Goal: Task Accomplishment & Management: Complete application form

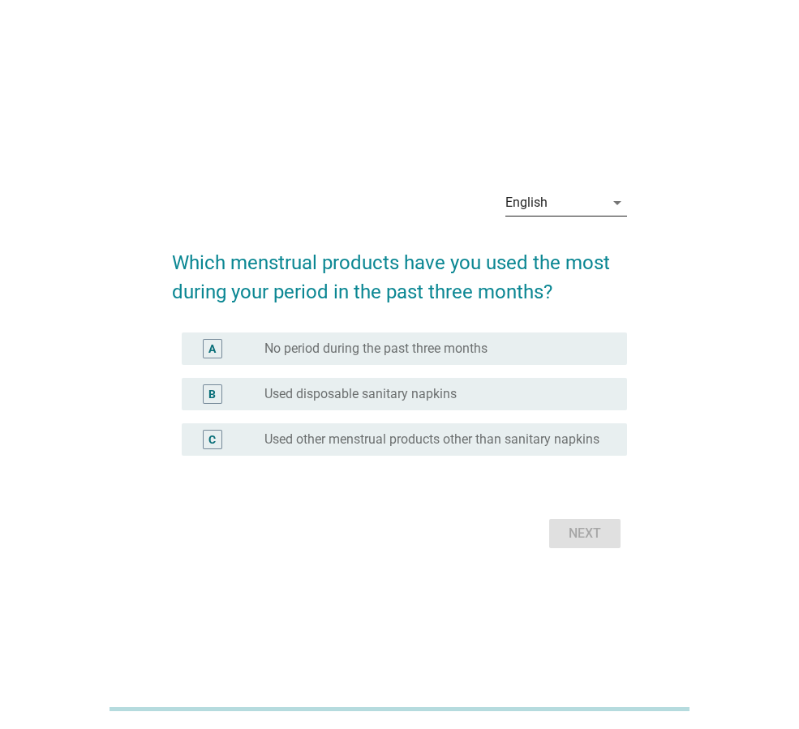
click at [617, 203] on icon "arrow_drop_down" at bounding box center [617, 202] width 19 height 19
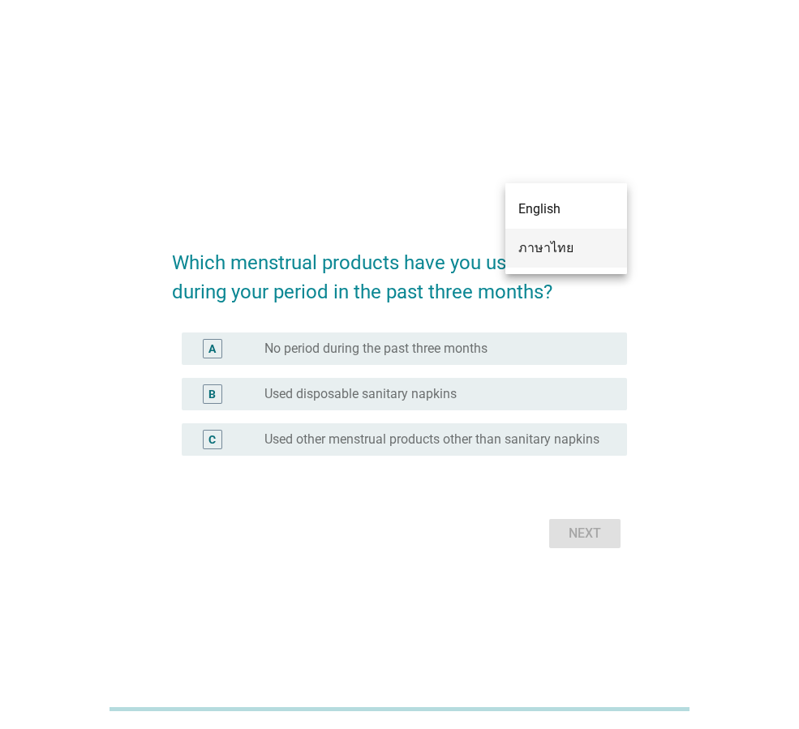
click at [570, 247] on div "ภาษาไทย" at bounding box center [566, 248] width 96 height 19
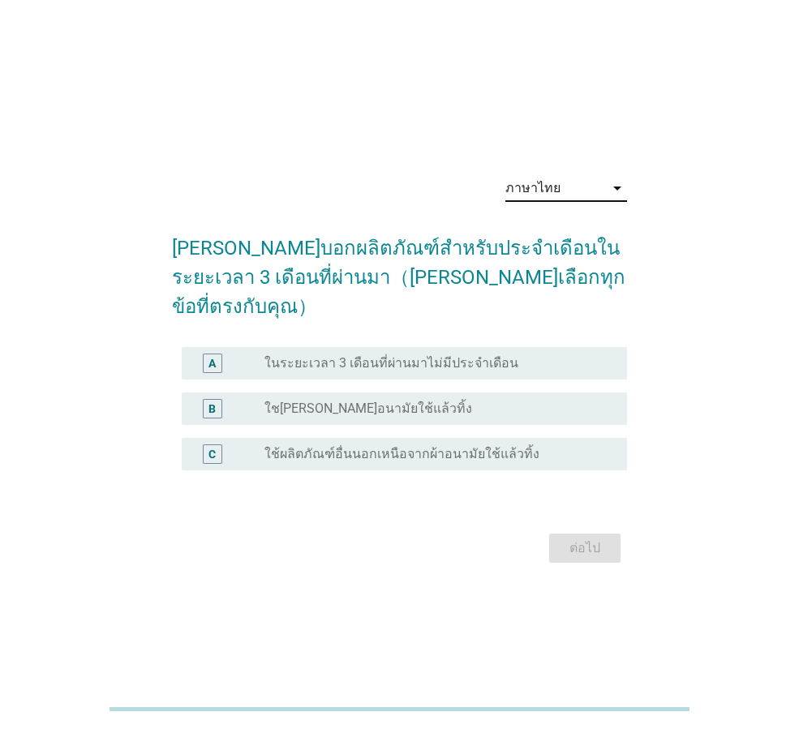
click at [345, 401] on label "ใช[PERSON_NAME]อนามัยใช้แล้วทิ้ง" at bounding box center [368, 409] width 208 height 16
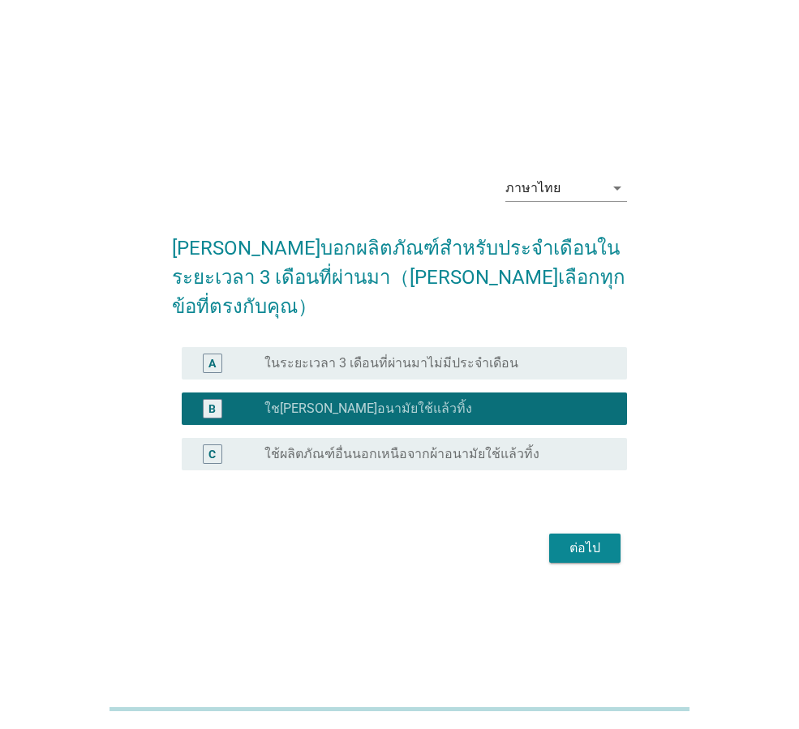
click at [579, 534] on button "ต่อไป" at bounding box center [584, 548] width 71 height 29
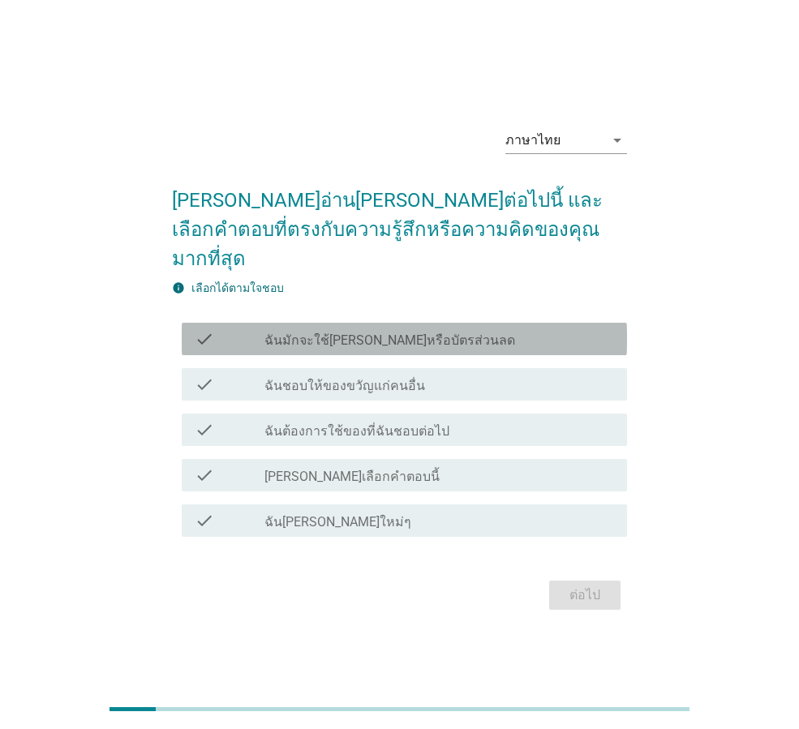
click at [365, 333] on label "ฉันมักจะใช้[PERSON_NAME]หรือบัตรส่วนลด" at bounding box center [389, 341] width 251 height 16
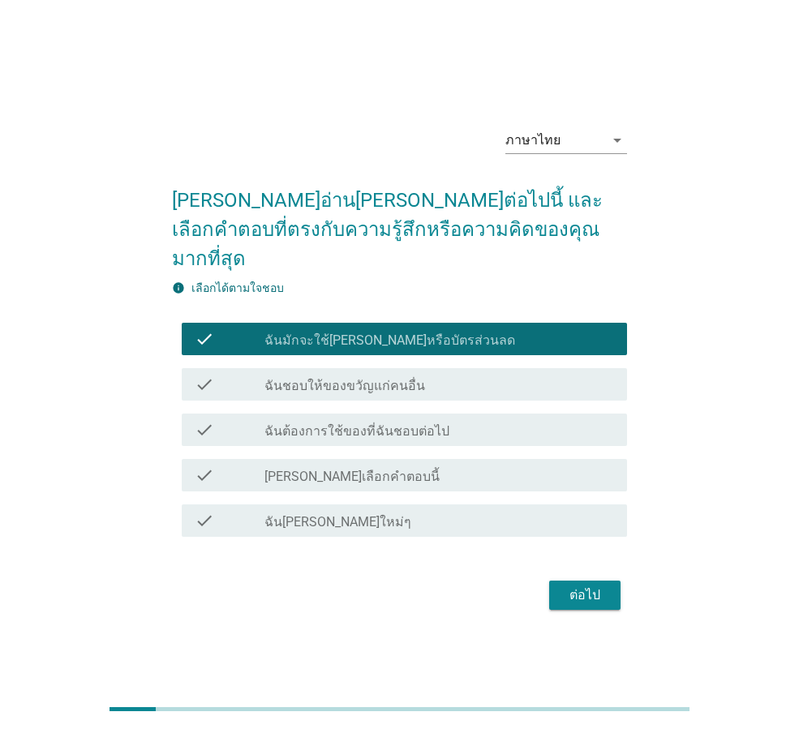
click at [359, 378] on label "ฉันชอบให้ของขวัญแก่คนอื่น" at bounding box center [344, 386] width 161 height 16
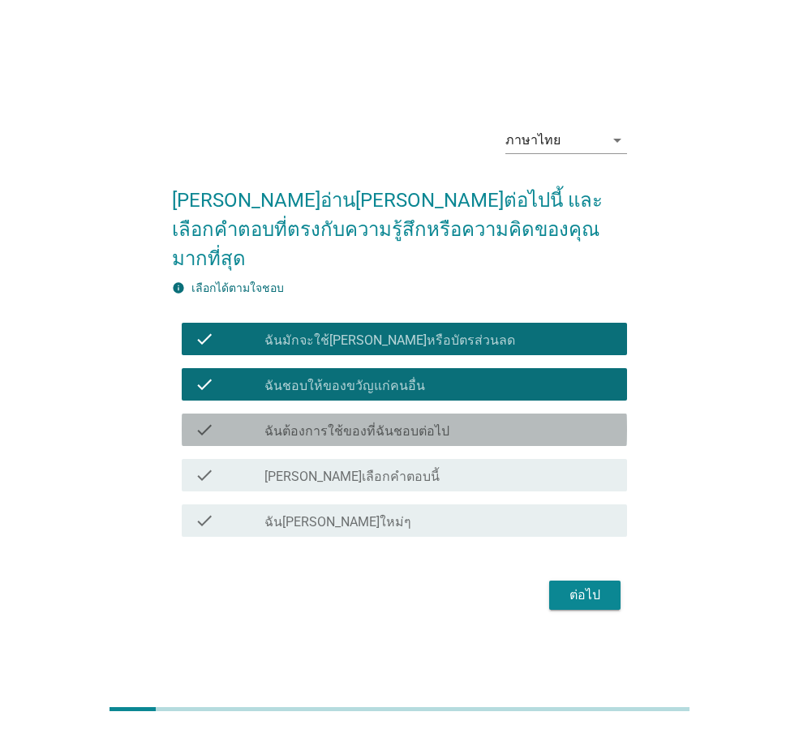
click at [368, 423] on label "ฉันต้องการใช้ของที่ฉันชอบต่อไป" at bounding box center [356, 431] width 185 height 16
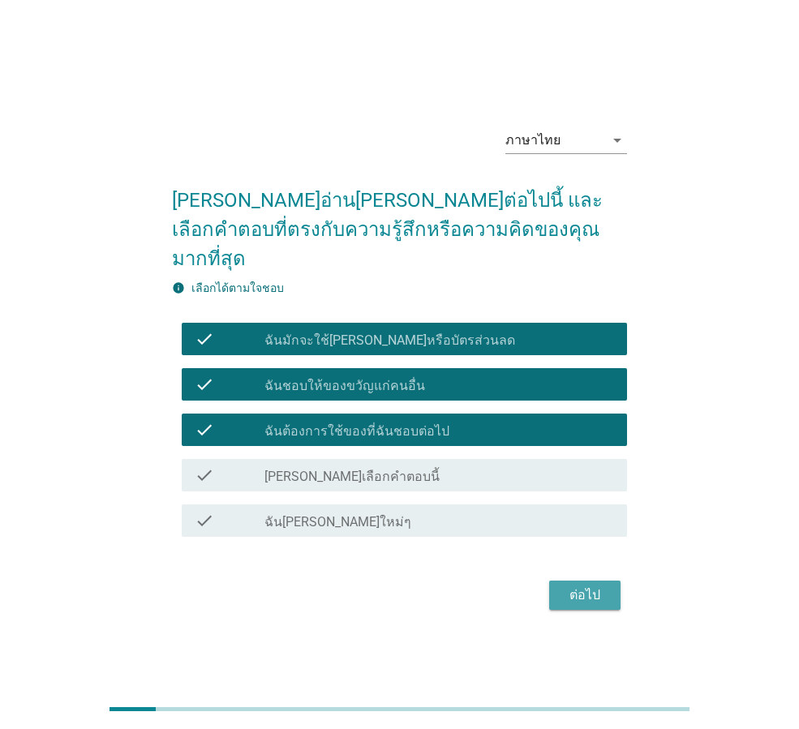
click at [585, 586] on div "ต่อไป" at bounding box center [584, 595] width 45 height 19
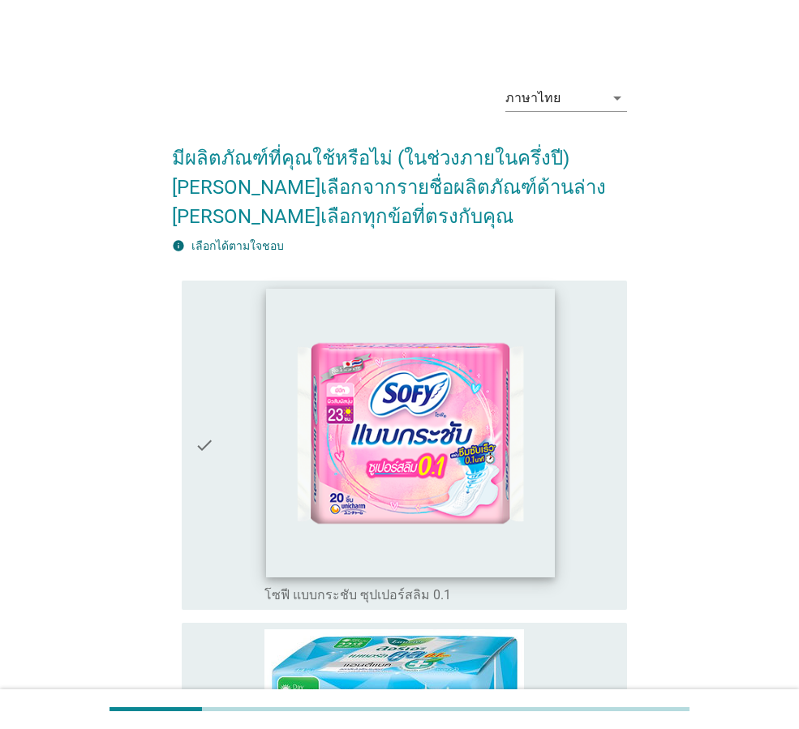
click at [410, 468] on img at bounding box center [410, 432] width 289 height 289
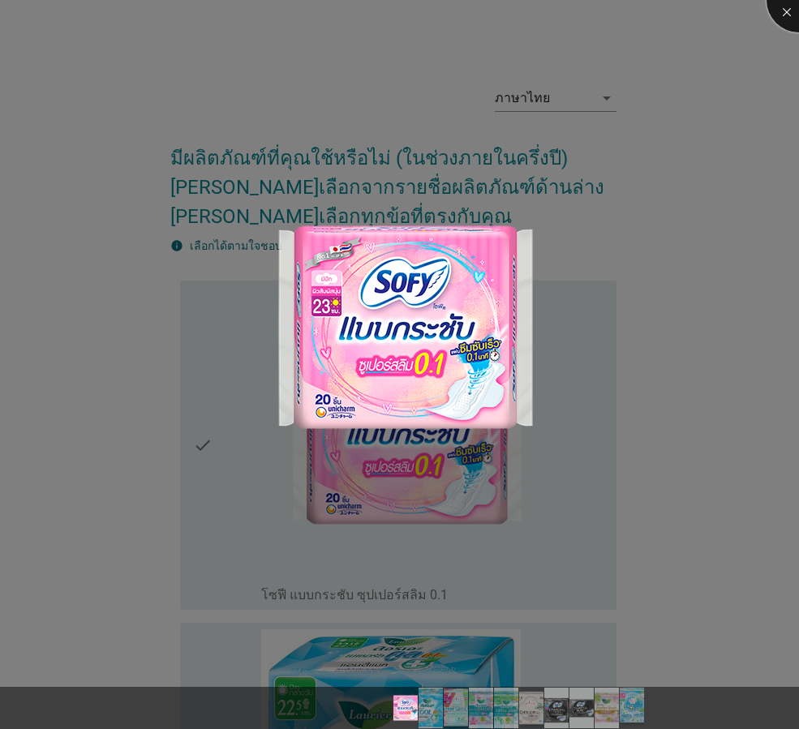
click at [785, 15] on div at bounding box center [799, 0] width 65 height 65
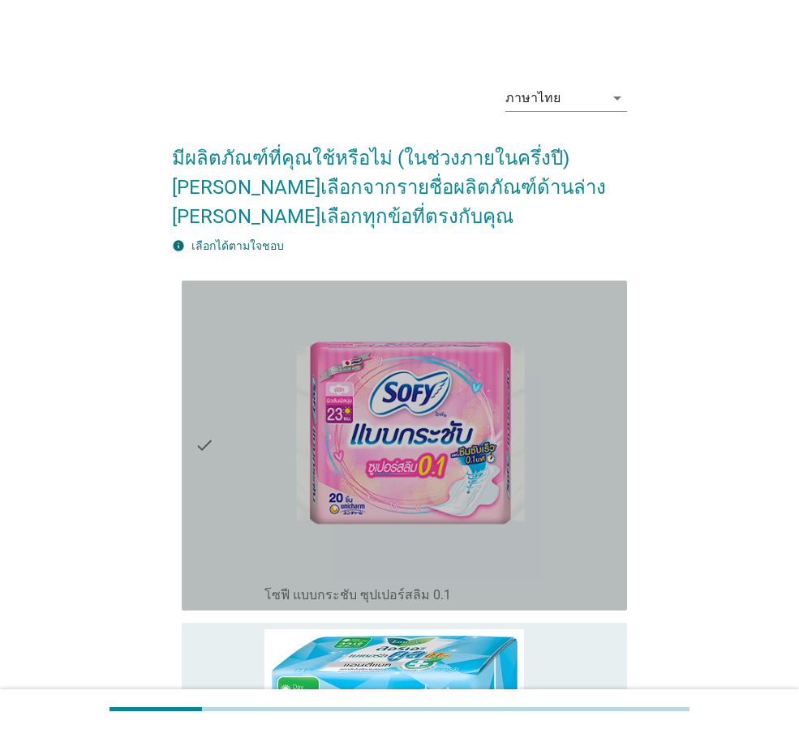
click at [203, 441] on icon "check" at bounding box center [204, 445] width 19 height 317
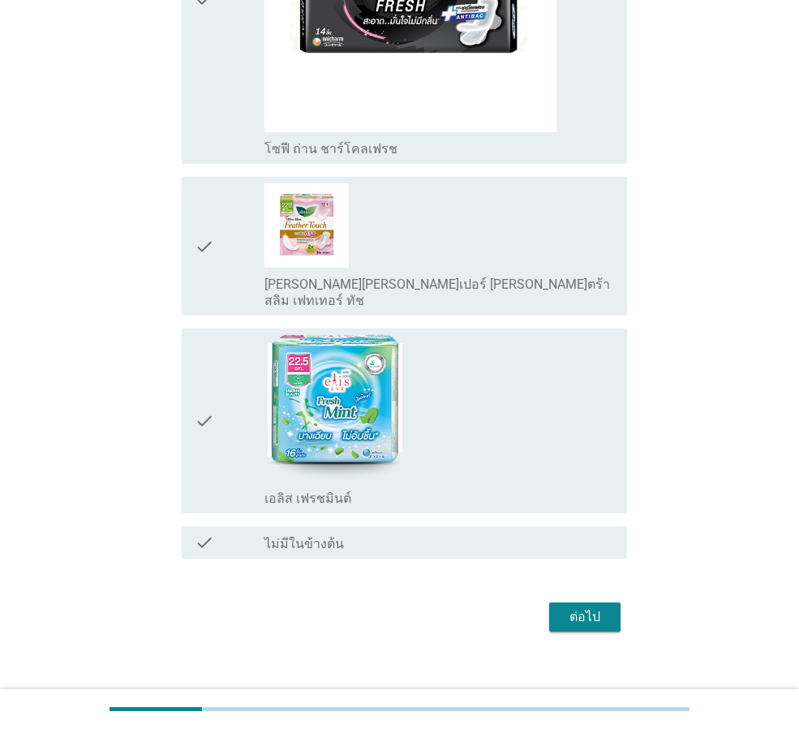
scroll to position [2667, 0]
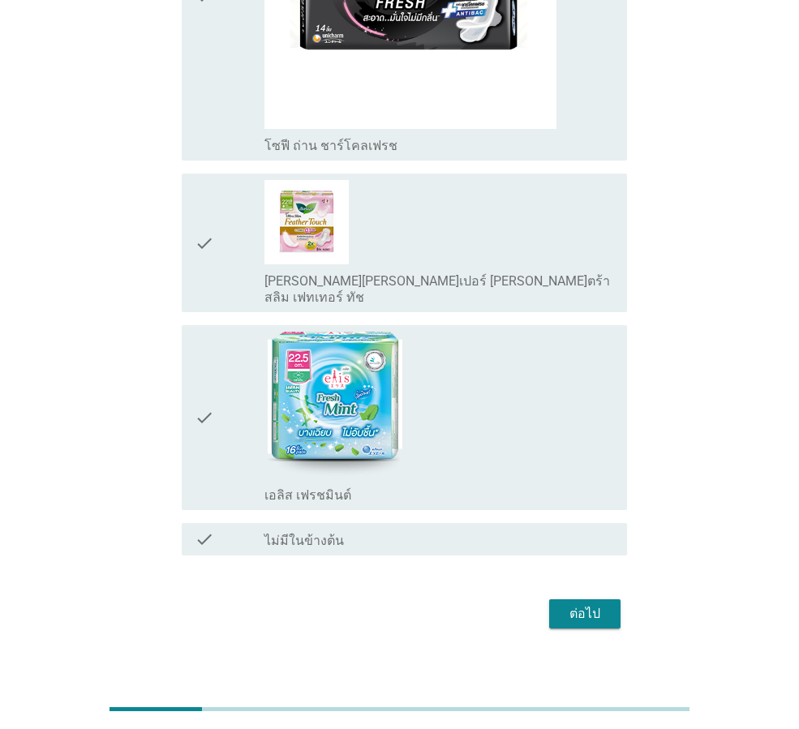
click at [589, 604] on div "ต่อไป" at bounding box center [584, 613] width 45 height 19
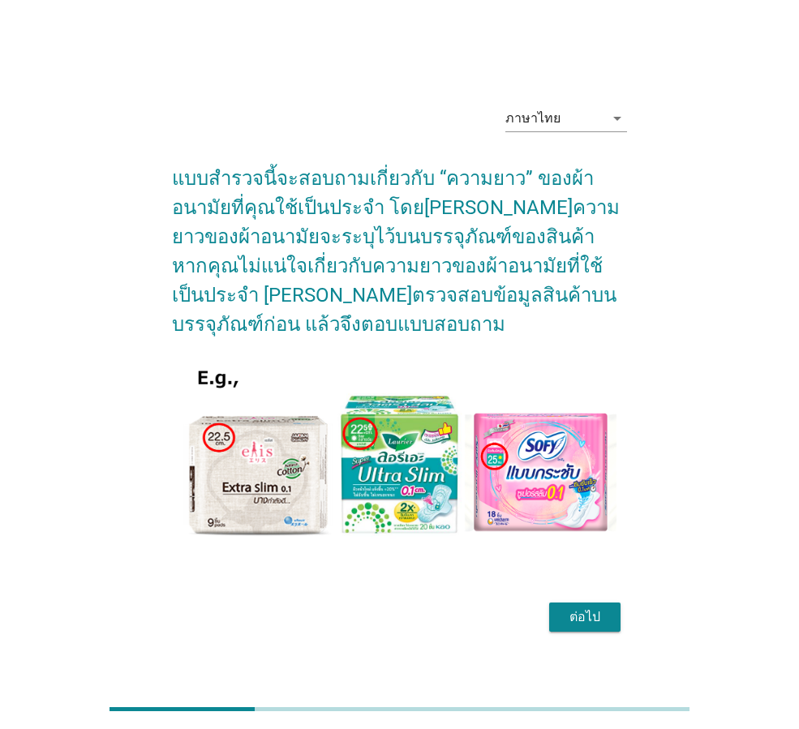
click at [590, 612] on div "ต่อไป" at bounding box center [584, 617] width 45 height 19
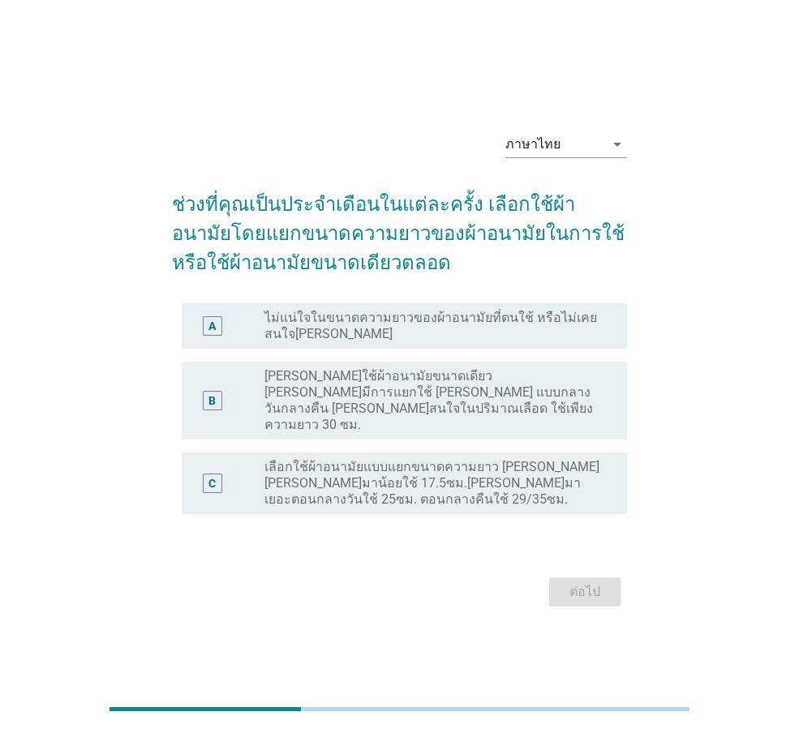
click at [355, 463] on label "เลือกใช้ผ้าอนามัยแบบแยกขนาดความยาว [PERSON_NAME] [PERSON_NAME]มาน้อยใช้ 17.5ซม.…" at bounding box center [432, 483] width 337 height 49
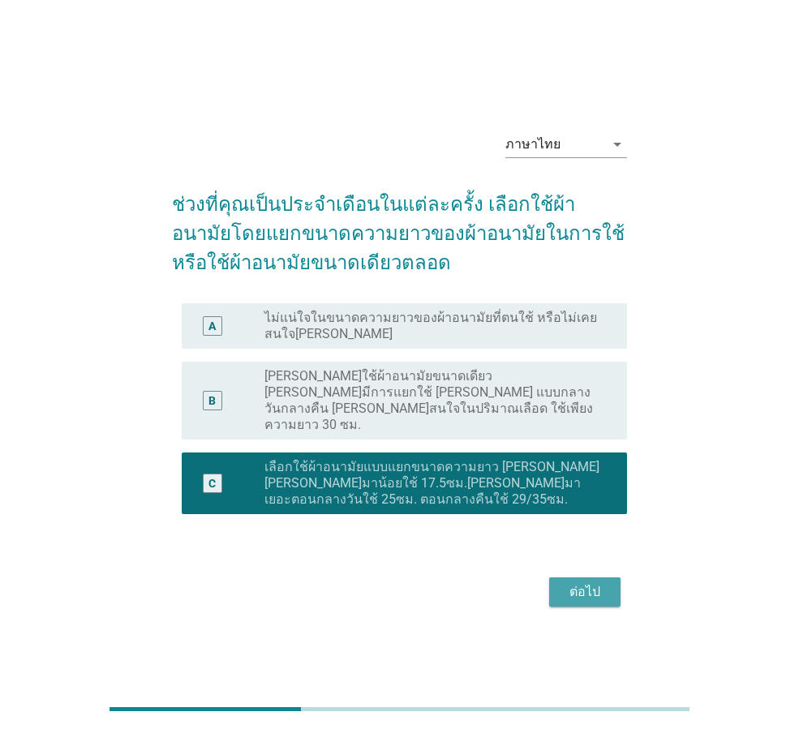
click at [591, 583] on div "ต่อไป" at bounding box center [584, 592] width 45 height 19
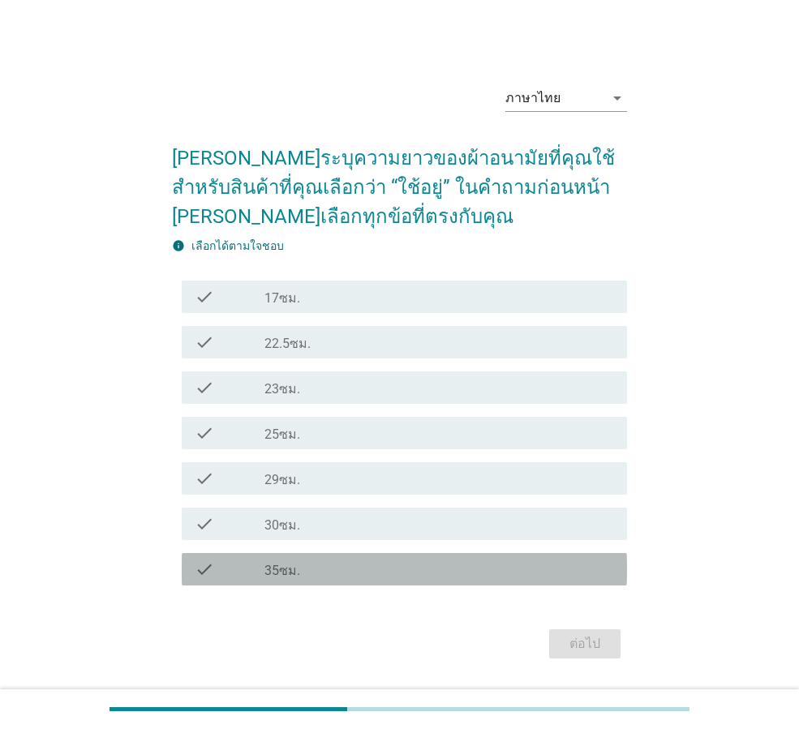
click at [316, 575] on div "check_box_outline_blank 35ซม." at bounding box center [439, 569] width 350 height 19
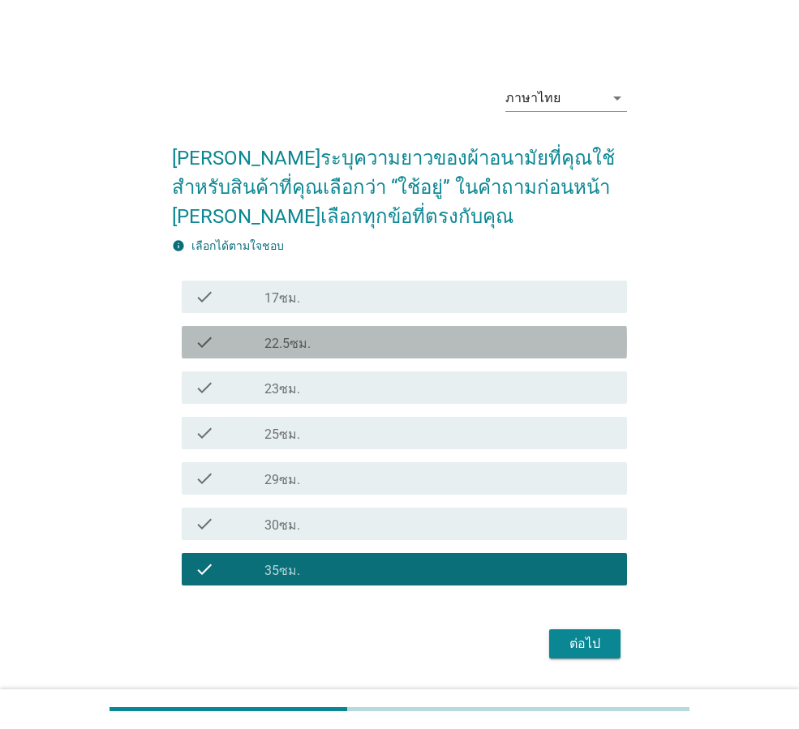
click at [314, 346] on div "check_box_outline_blank 22.5ซม." at bounding box center [439, 342] width 350 height 19
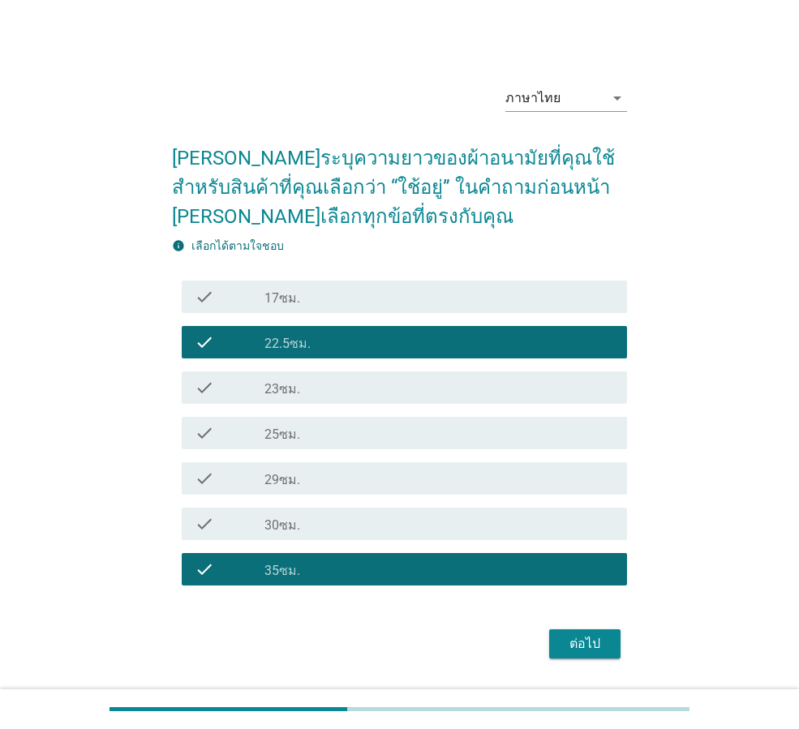
click at [583, 646] on div "ต่อไป" at bounding box center [584, 643] width 45 height 19
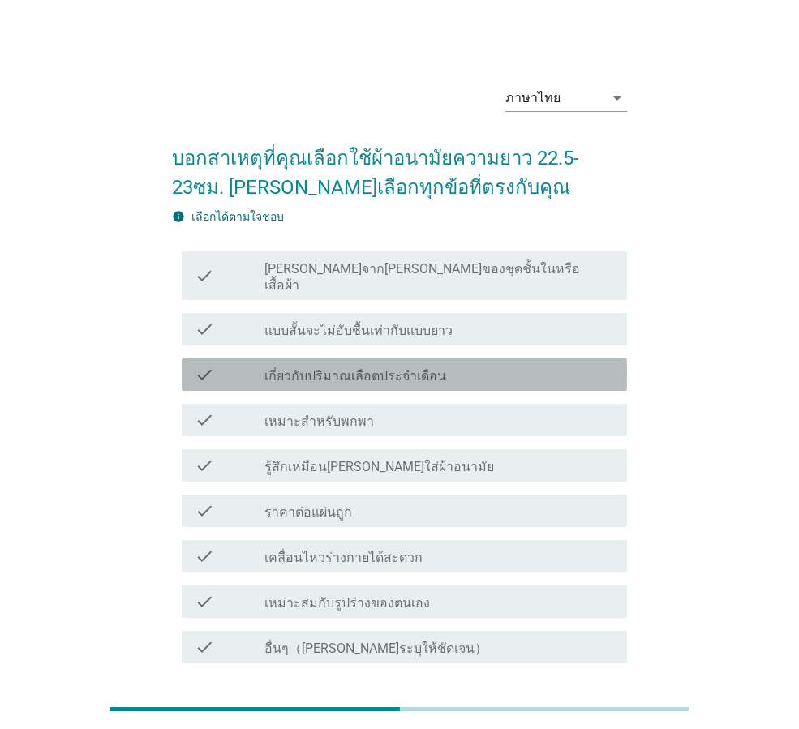
click at [423, 368] on label "เกี่ยวกับปริมาณเลือดประจำเดือน" at bounding box center [355, 376] width 182 height 16
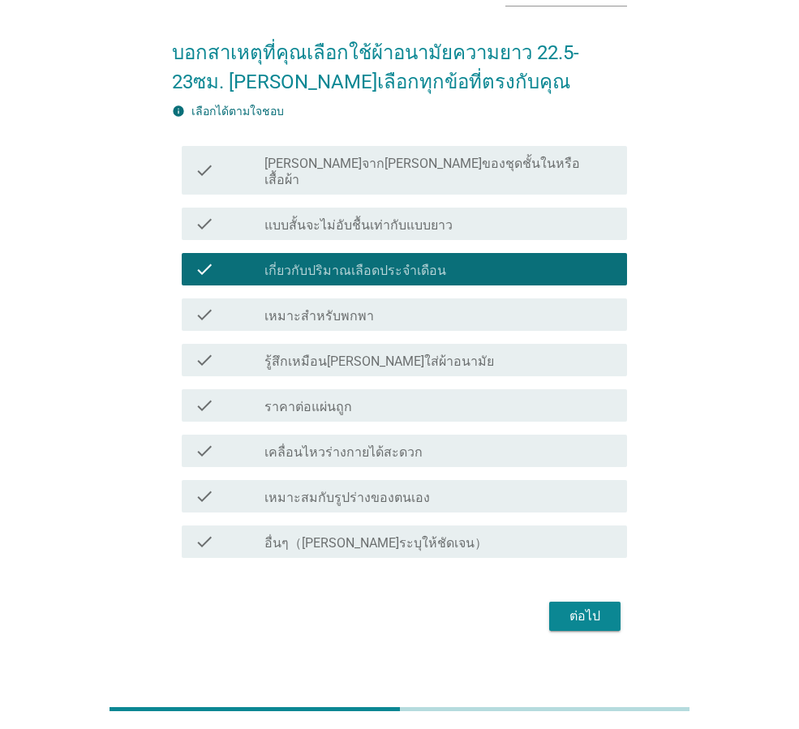
scroll to position [107, 0]
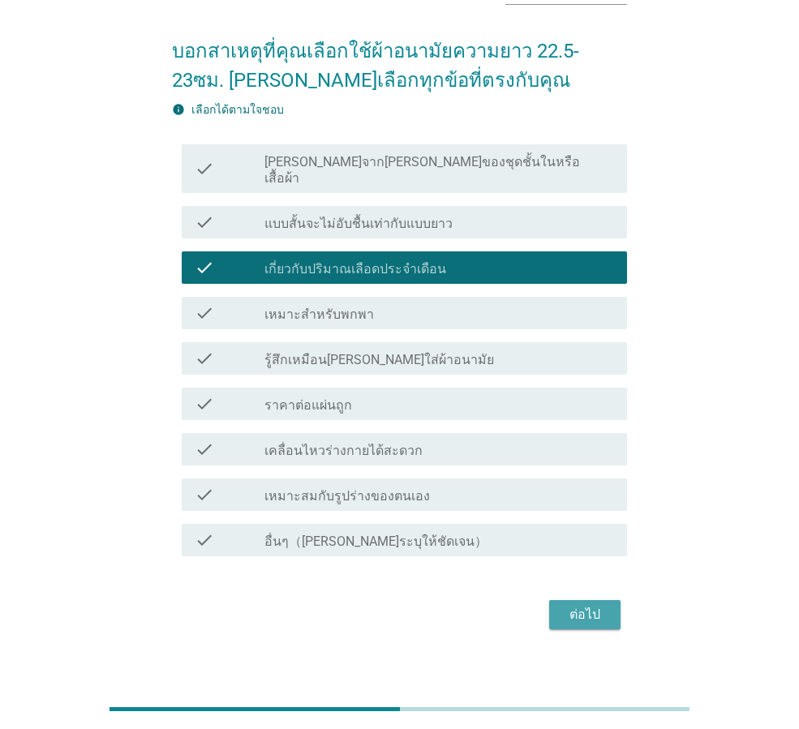
click at [592, 605] on div "ต่อไป" at bounding box center [584, 614] width 45 height 19
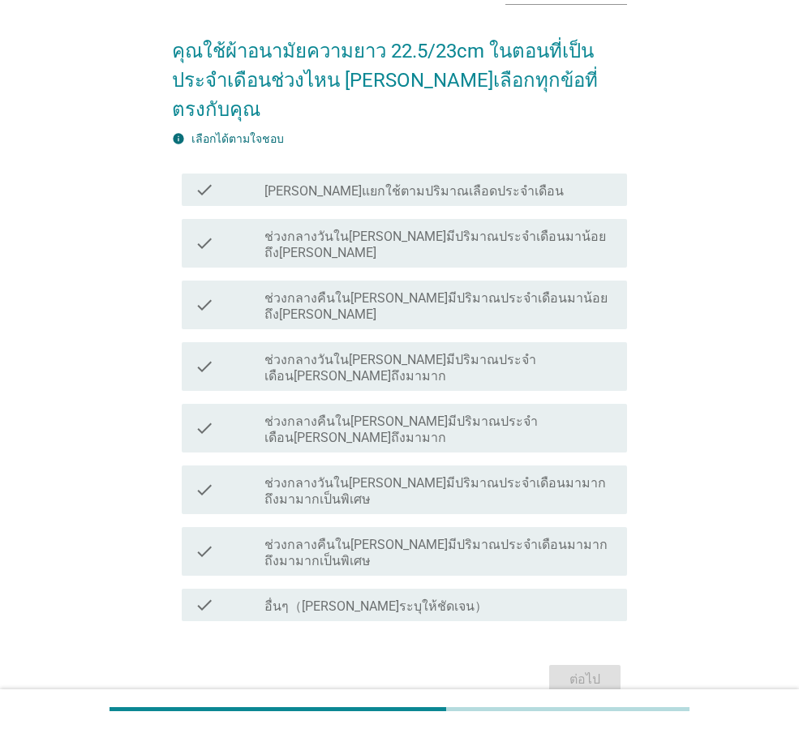
scroll to position [0, 0]
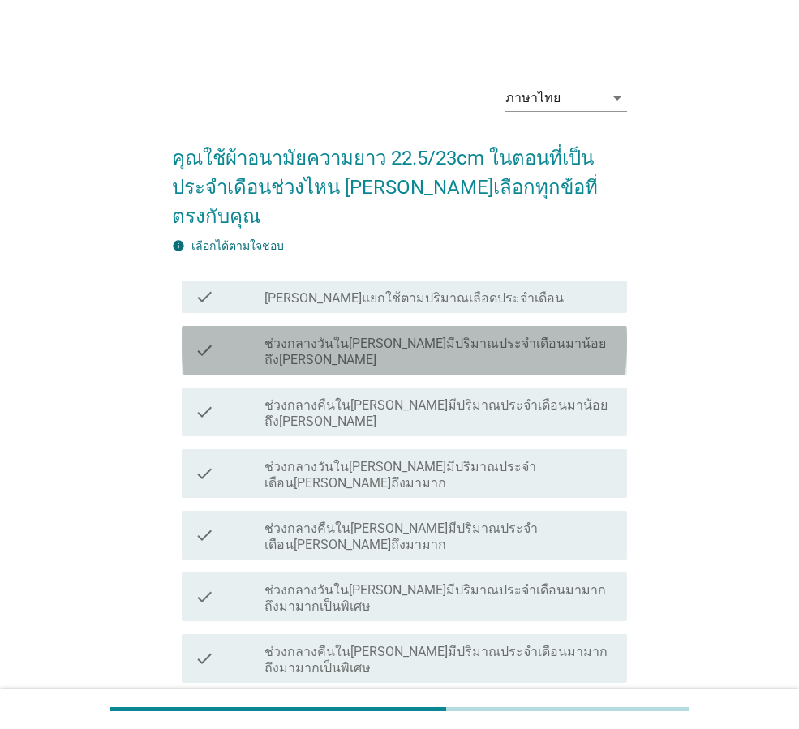
click at [432, 336] on label "ช่วงกลางวันใน[PERSON_NAME]มีปริมาณประจำเดือนมาน้อยถึง[PERSON_NAME]" at bounding box center [439, 352] width 350 height 32
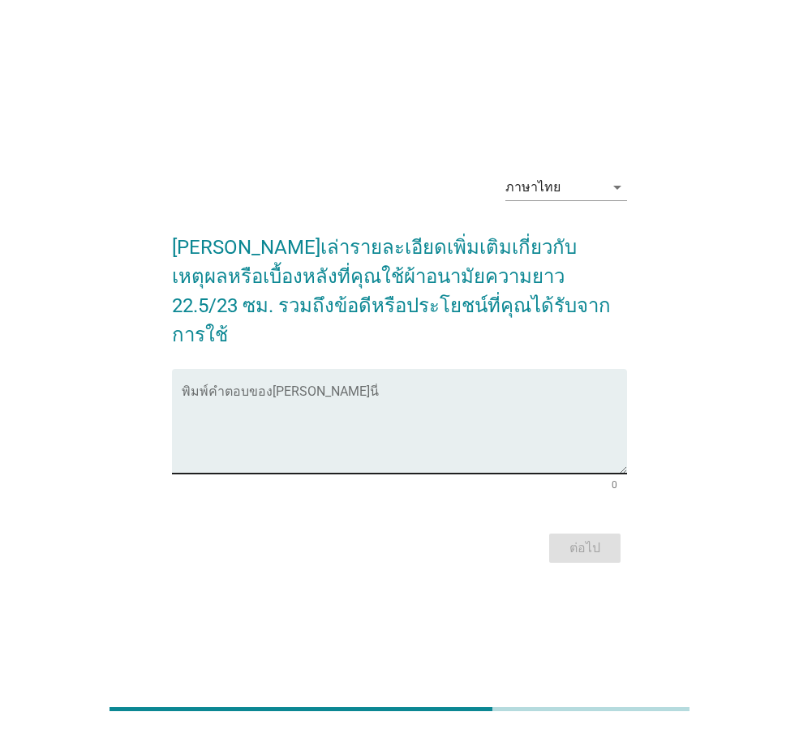
click at [384, 369] on div "พิมพ์คำตอบของ[PERSON_NAME]นี่" at bounding box center [404, 421] width 445 height 105
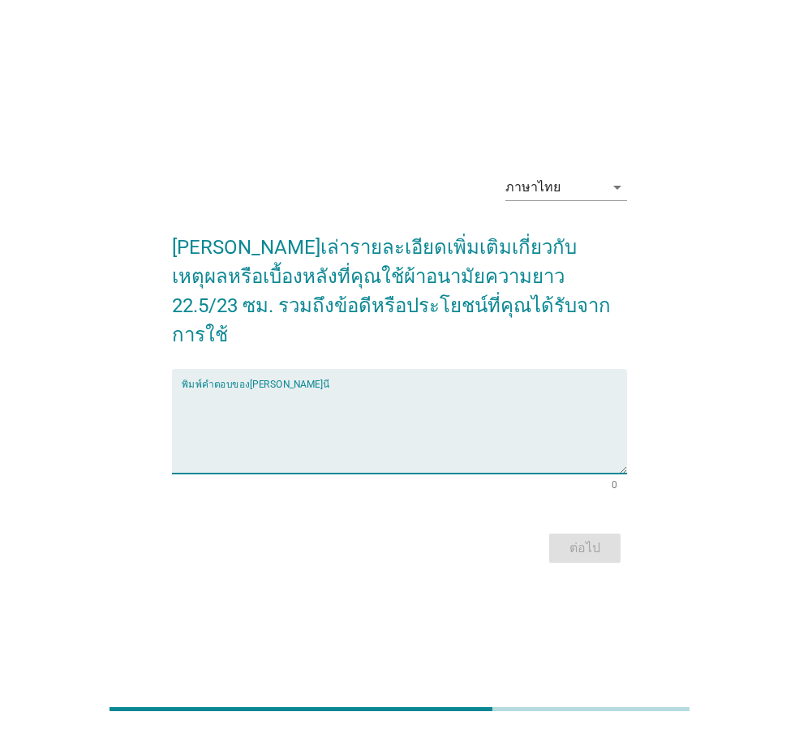
type textarea ","
type textarea "มันถูกดี"
click at [607, 539] on div "ต่อไป" at bounding box center [584, 548] width 45 height 19
